Goal: Check status: Check status

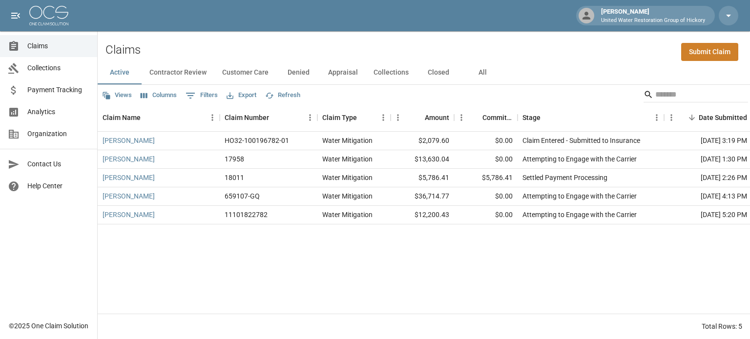
click at [481, 72] on button "All" at bounding box center [483, 72] width 44 height 23
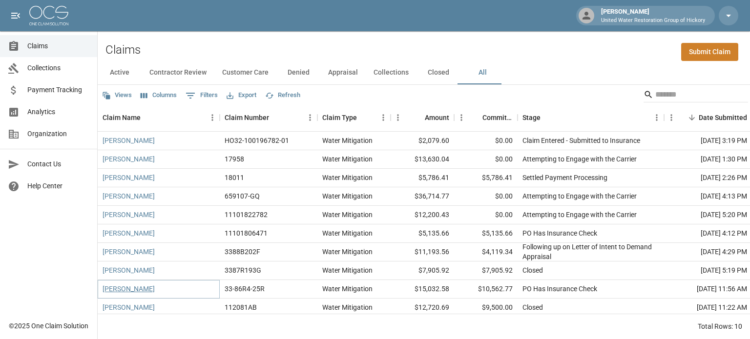
click at [134, 293] on link "[PERSON_NAME]" at bounding box center [129, 289] width 52 height 10
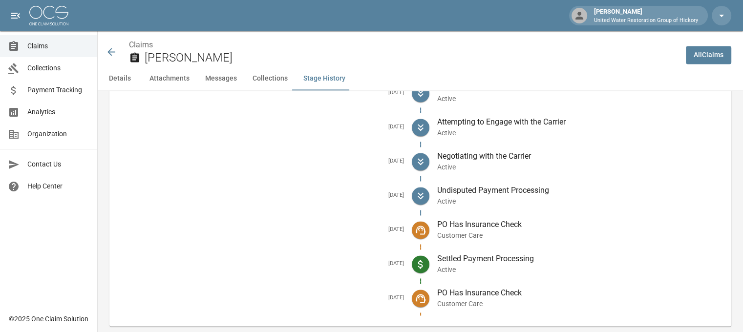
scroll to position [1526, 0]
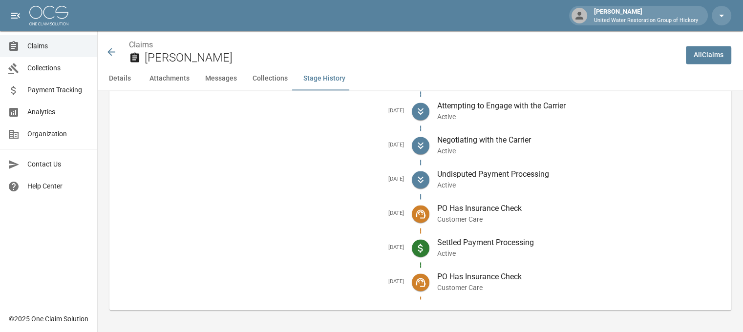
click at [110, 48] on icon at bounding box center [112, 52] width 12 height 12
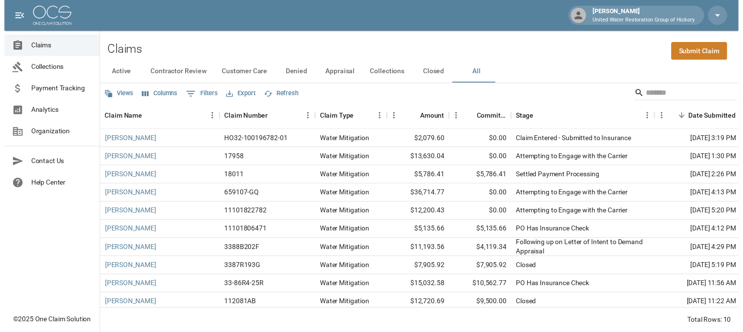
scroll to position [10, 0]
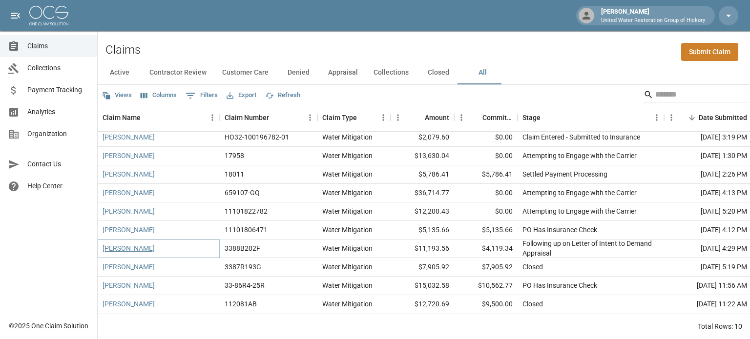
click at [116, 244] on link "[PERSON_NAME]" at bounding box center [129, 249] width 52 height 10
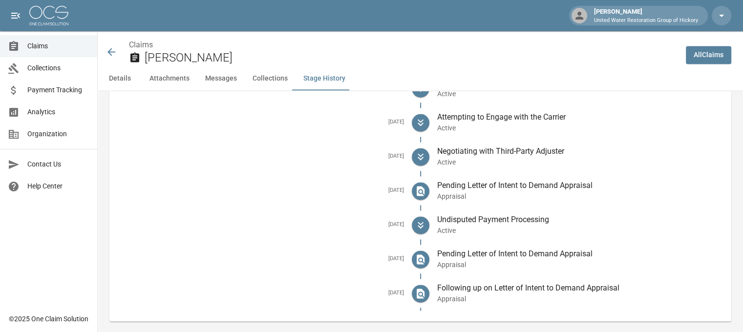
scroll to position [1444, 0]
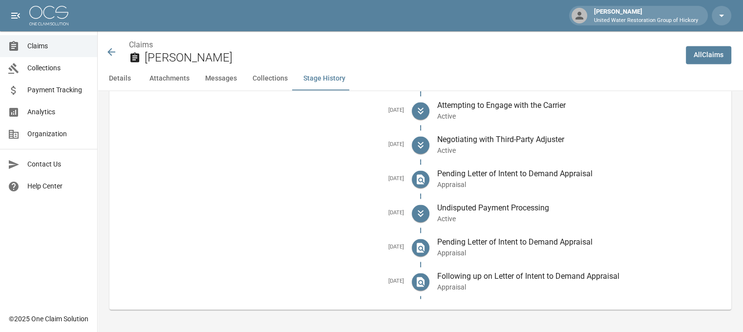
click at [111, 49] on icon at bounding box center [111, 52] width 8 height 8
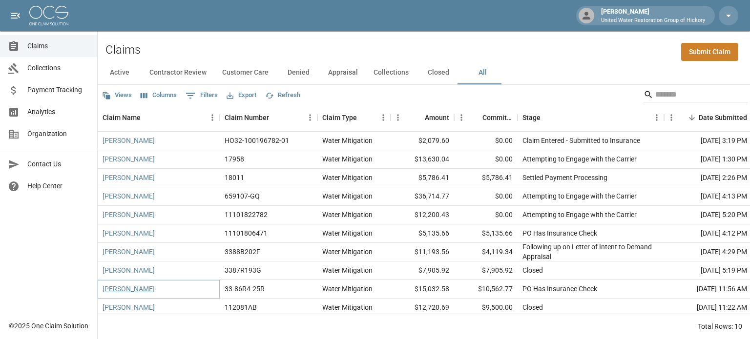
click at [133, 292] on link "[PERSON_NAME]" at bounding box center [129, 289] width 52 height 10
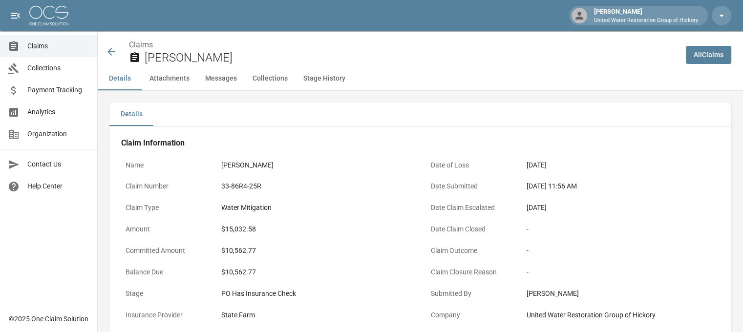
click at [112, 51] on icon at bounding box center [111, 52] width 8 height 8
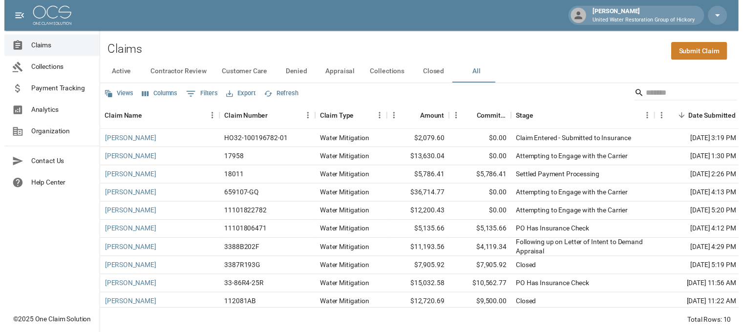
scroll to position [10, 0]
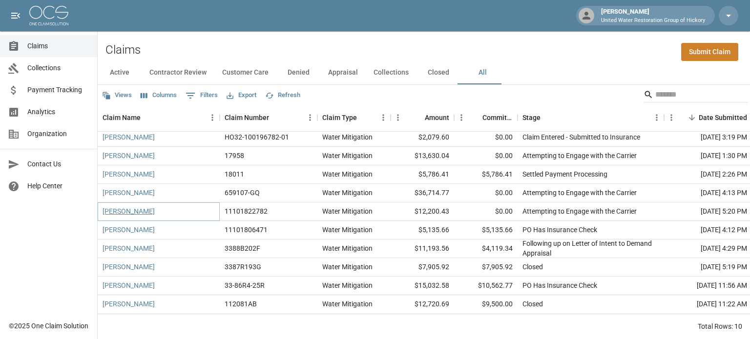
click at [126, 207] on link "[PERSON_NAME]" at bounding box center [129, 212] width 52 height 10
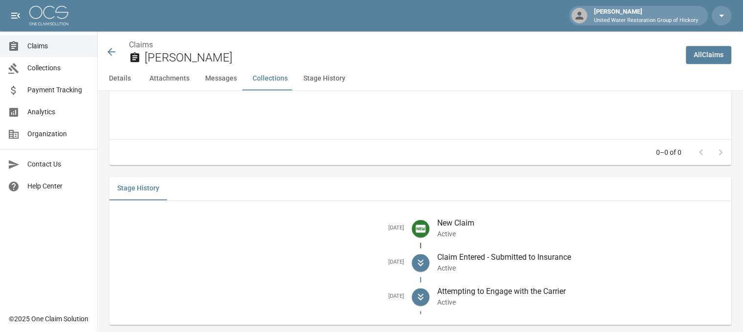
scroll to position [1235, 7]
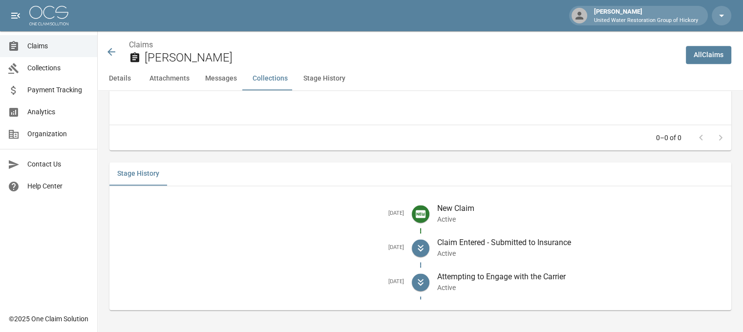
click at [106, 52] on icon at bounding box center [112, 52] width 12 height 12
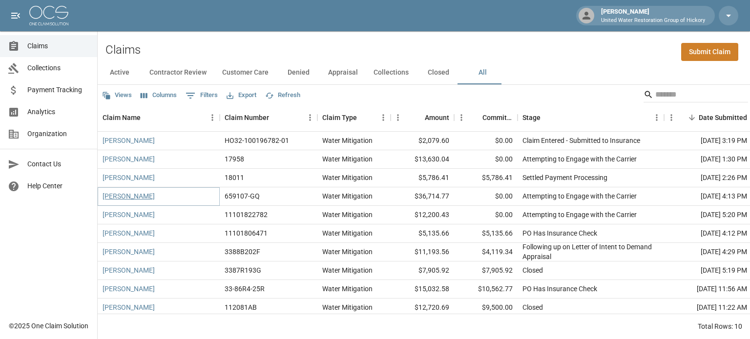
click at [127, 198] on link "[PERSON_NAME]" at bounding box center [129, 196] width 52 height 10
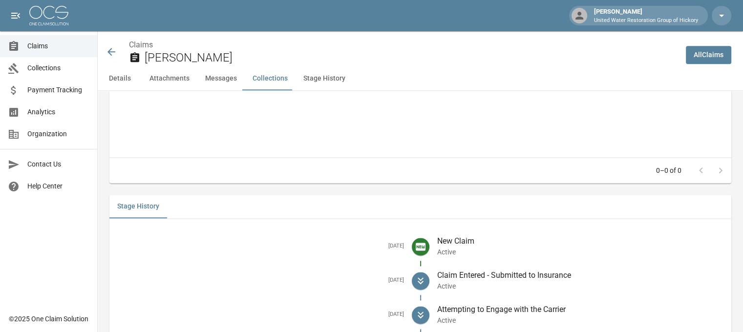
scroll to position [1262, 0]
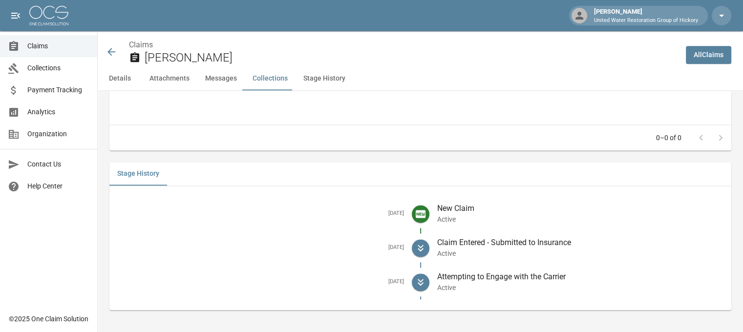
click at [109, 50] on icon at bounding box center [112, 52] width 12 height 12
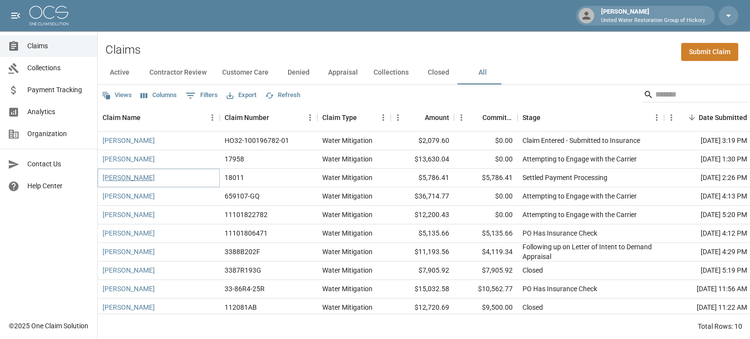
click at [126, 182] on link "[PERSON_NAME]" at bounding box center [129, 178] width 52 height 10
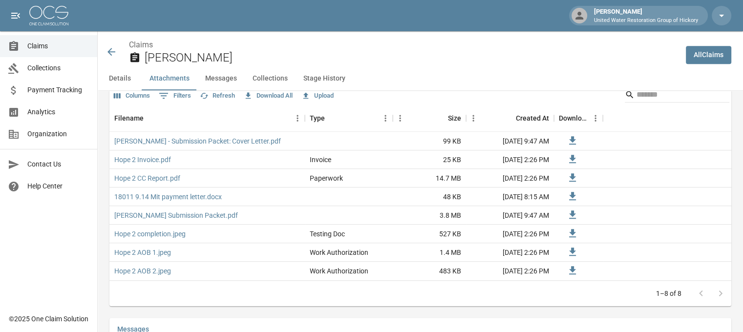
scroll to position [614, 0]
click at [111, 52] on icon at bounding box center [111, 52] width 8 height 8
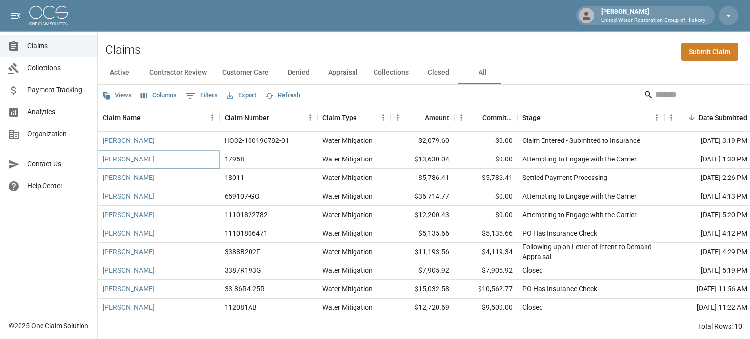
click at [127, 158] on link "[PERSON_NAME]" at bounding box center [129, 159] width 52 height 10
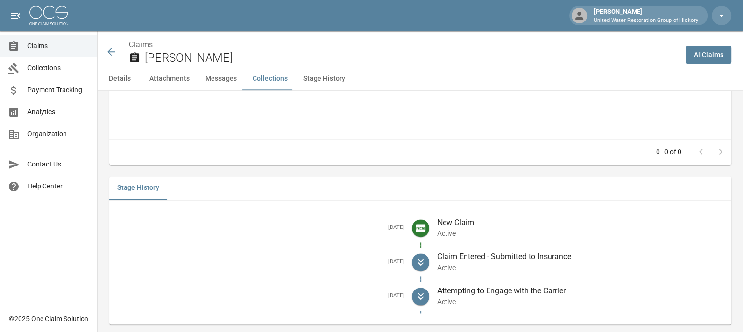
scroll to position [1300, 0]
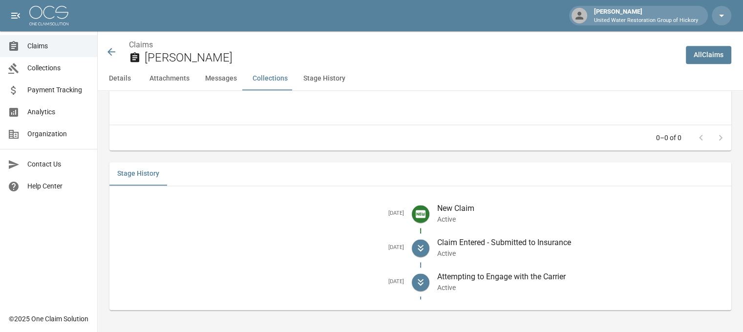
click at [109, 50] on icon at bounding box center [111, 52] width 8 height 8
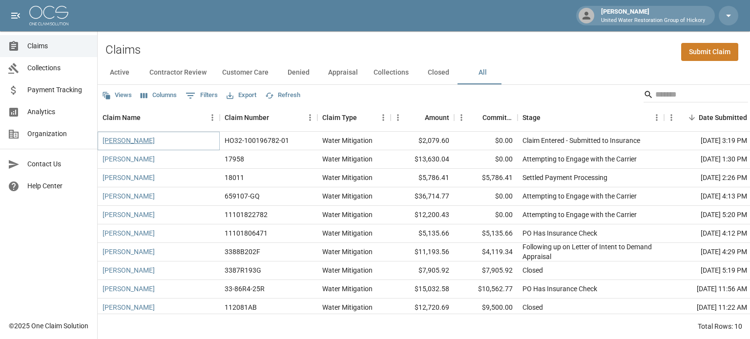
click at [120, 142] on link "[PERSON_NAME]" at bounding box center [129, 141] width 52 height 10
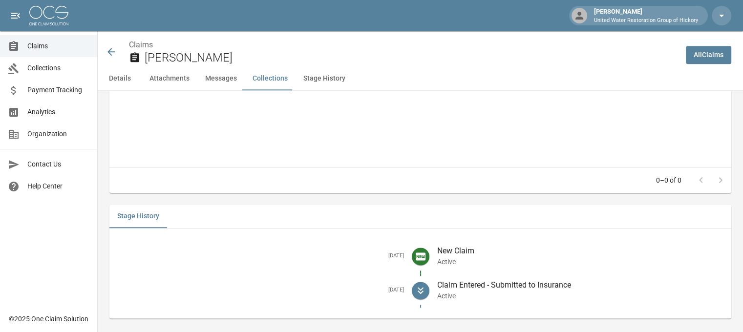
scroll to position [1209, 2]
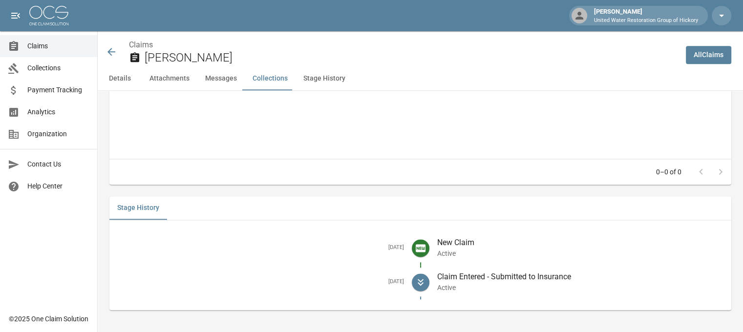
click at [107, 53] on icon at bounding box center [111, 52] width 8 height 8
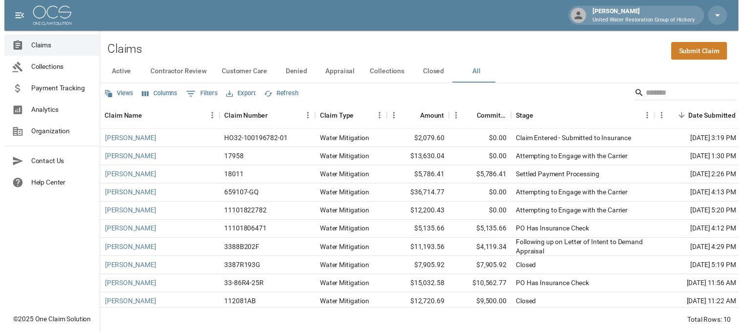
scroll to position [10, 0]
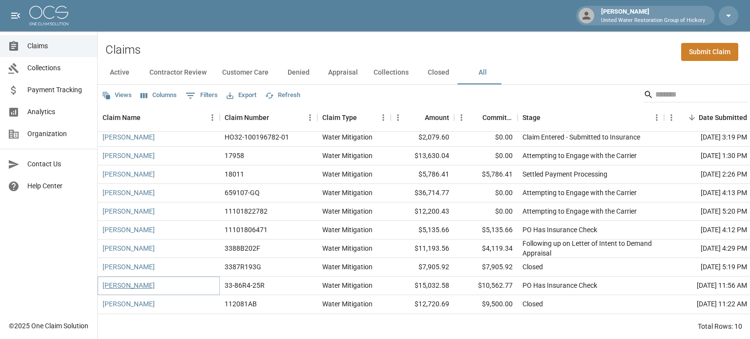
click at [141, 282] on link "[PERSON_NAME]" at bounding box center [129, 286] width 52 height 10
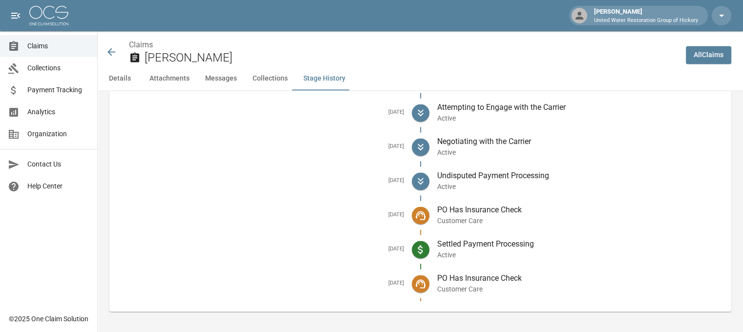
scroll to position [1526, 2]
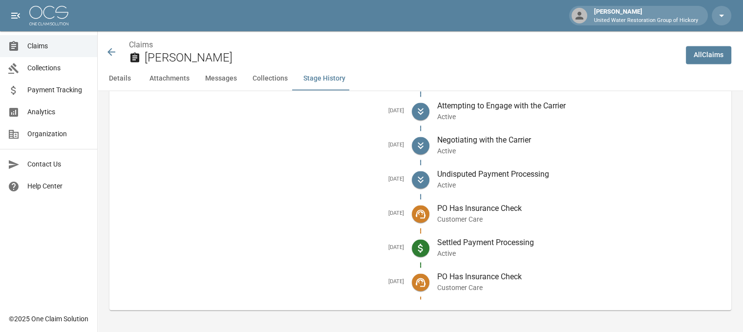
click at [271, 79] on button "Collections" at bounding box center [270, 78] width 51 height 23
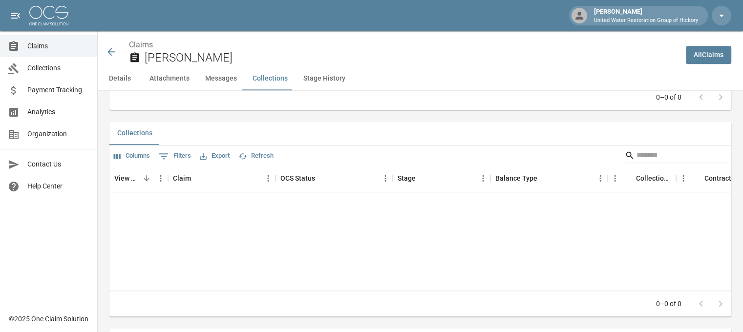
scroll to position [1188, 2]
click at [107, 53] on icon at bounding box center [111, 52] width 8 height 8
